Goal: Information Seeking & Learning: Stay updated

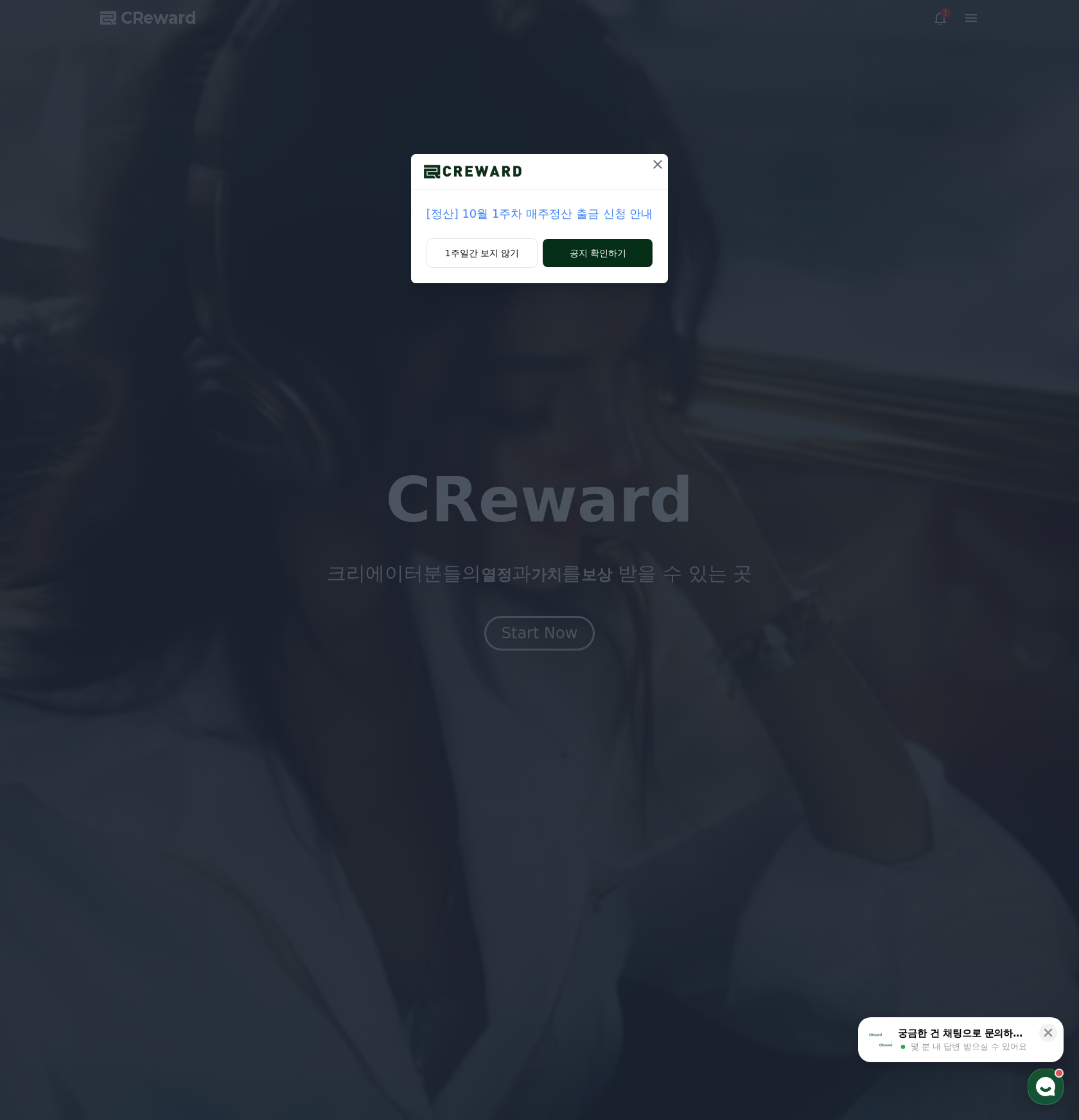
click at [594, 242] on button "공지 확인하기" at bounding box center [597, 253] width 110 height 28
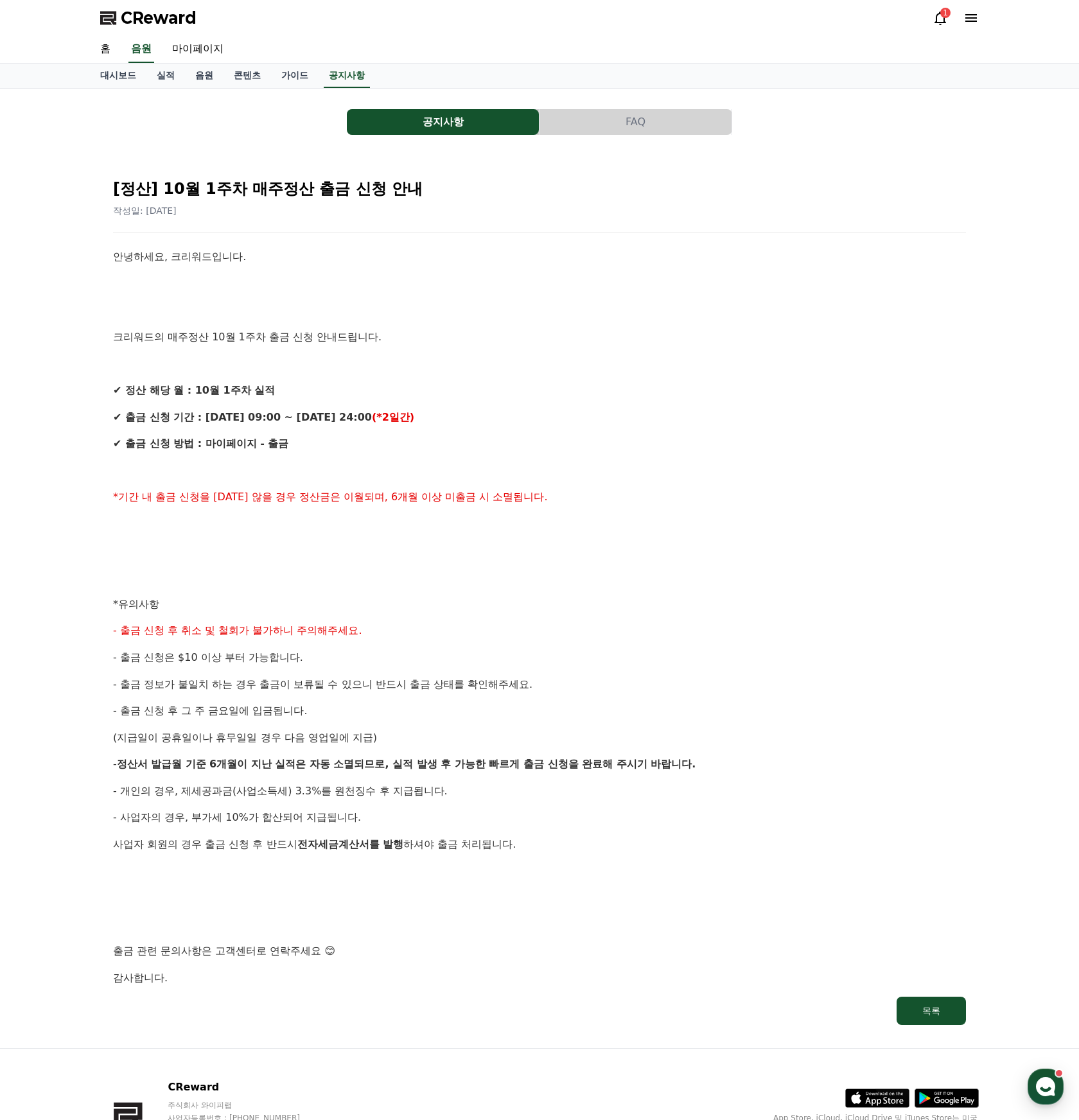
click at [347, 106] on div "공지사항 FAQ [정산] 10월 1주차 매주정산 출금 신청 안내 작성일: [DATE] 안녕하세요, 크리워드입니다. 크리워드의 매주정산 10월 …" at bounding box center [539, 569] width 878 height 939
click at [366, 123] on button "공지사항" at bounding box center [442, 122] width 192 height 26
